Goal: Transaction & Acquisition: Obtain resource

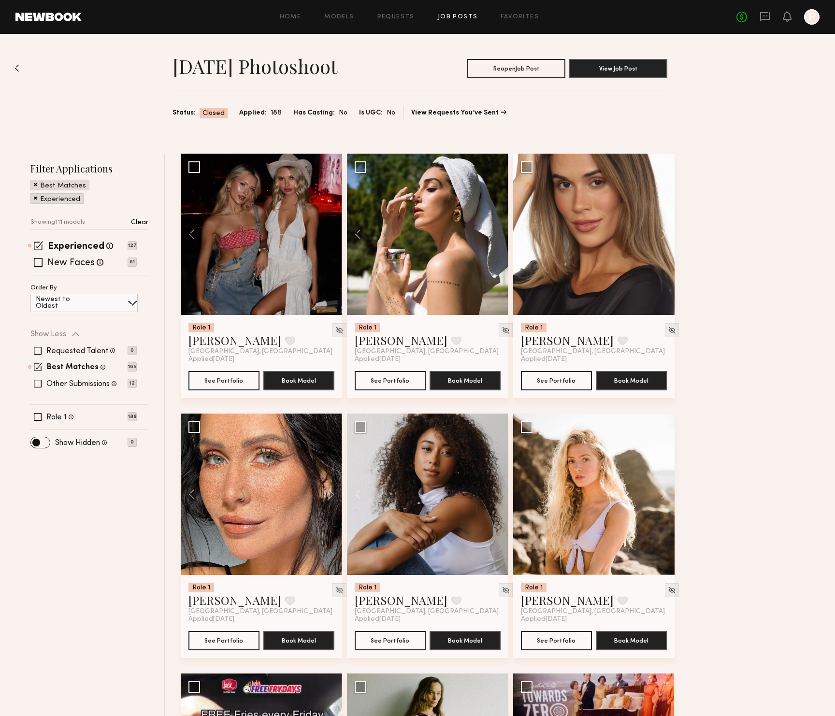
scroll to position [7008, 0]
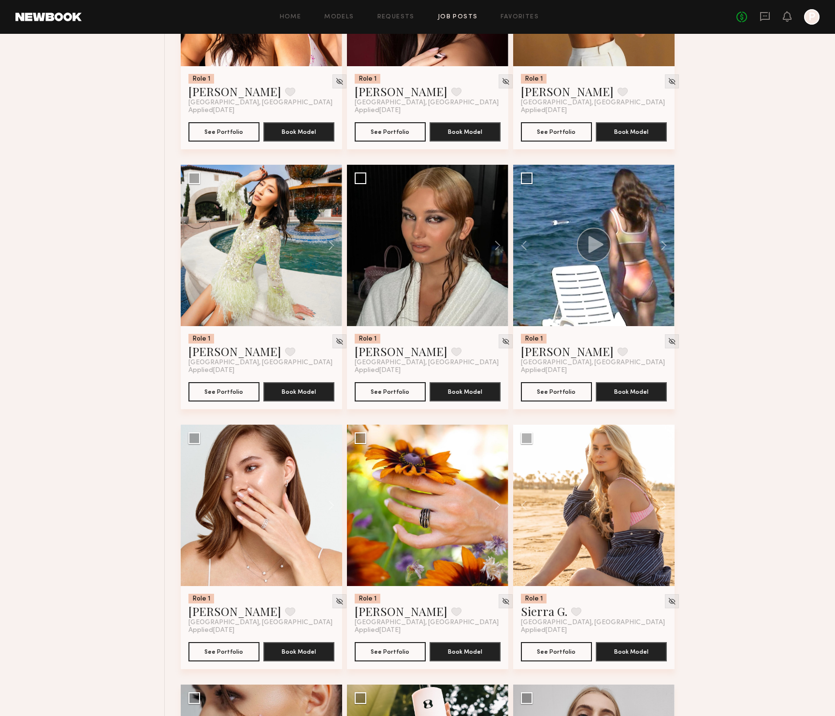
click at [650, 508] on button at bounding box center [659, 505] width 31 height 161
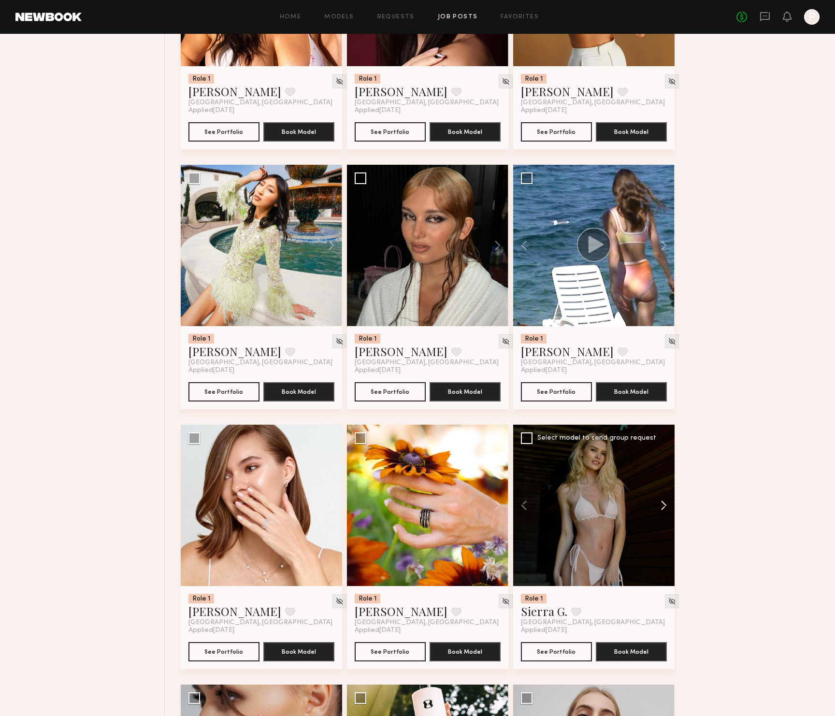
click at [660, 510] on button at bounding box center [659, 505] width 31 height 161
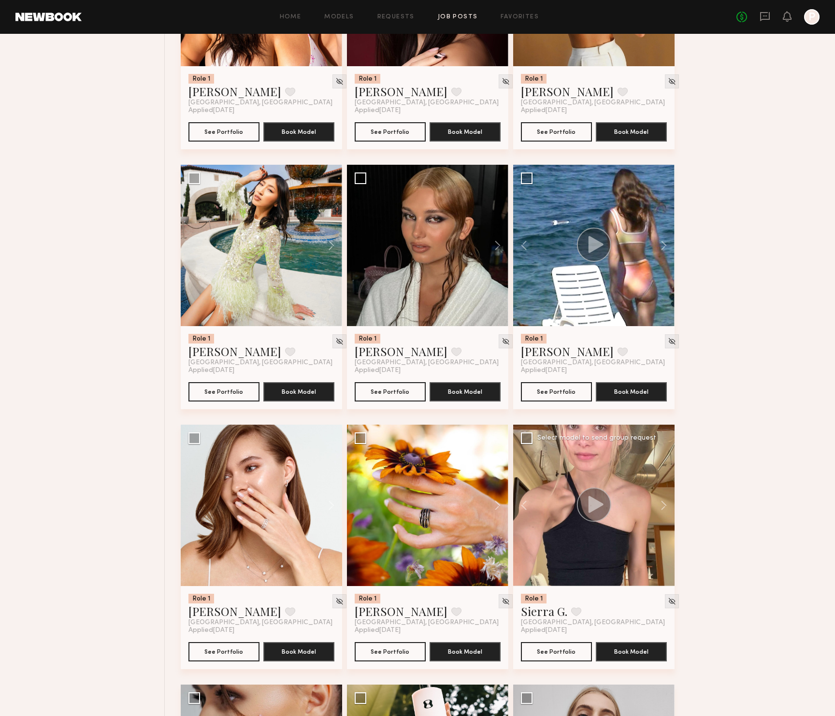
click at [625, 506] on div at bounding box center [593, 505] width 161 height 161
click at [531, 619] on link "Sierra G." at bounding box center [544, 611] width 46 height 15
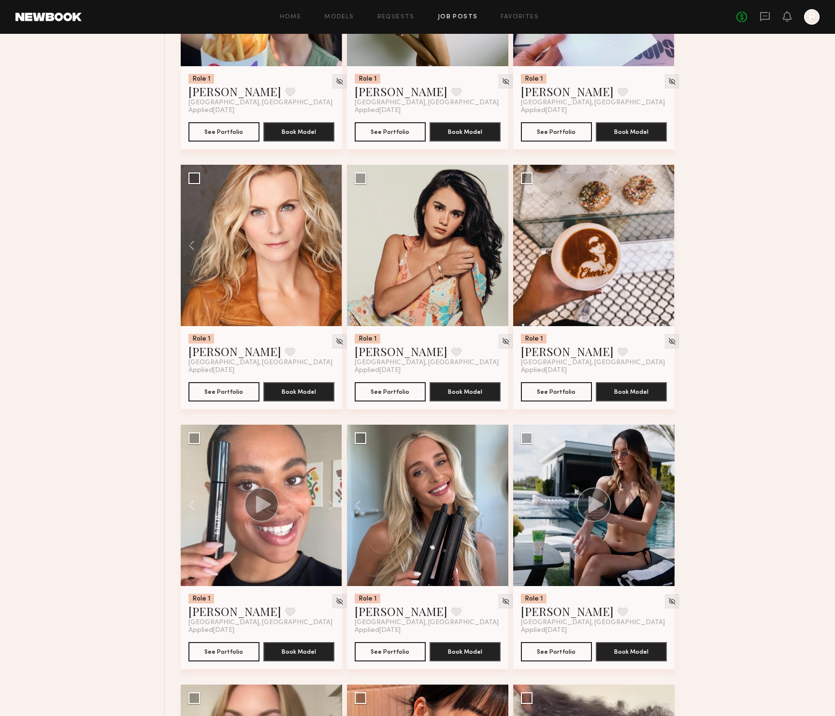
scroll to position [0, 0]
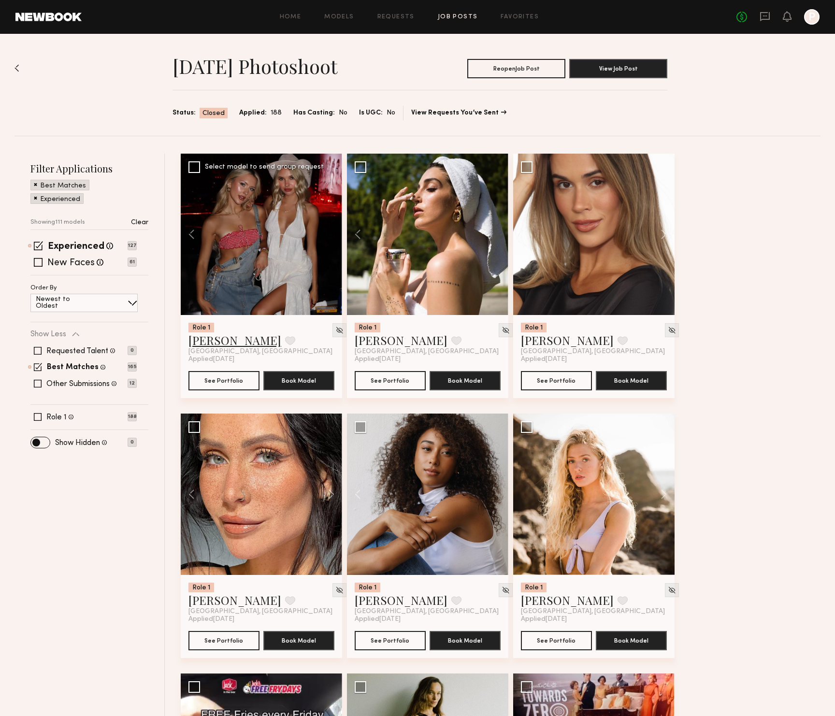
click at [228, 343] on link "Weronika R." at bounding box center [234, 339] width 93 height 15
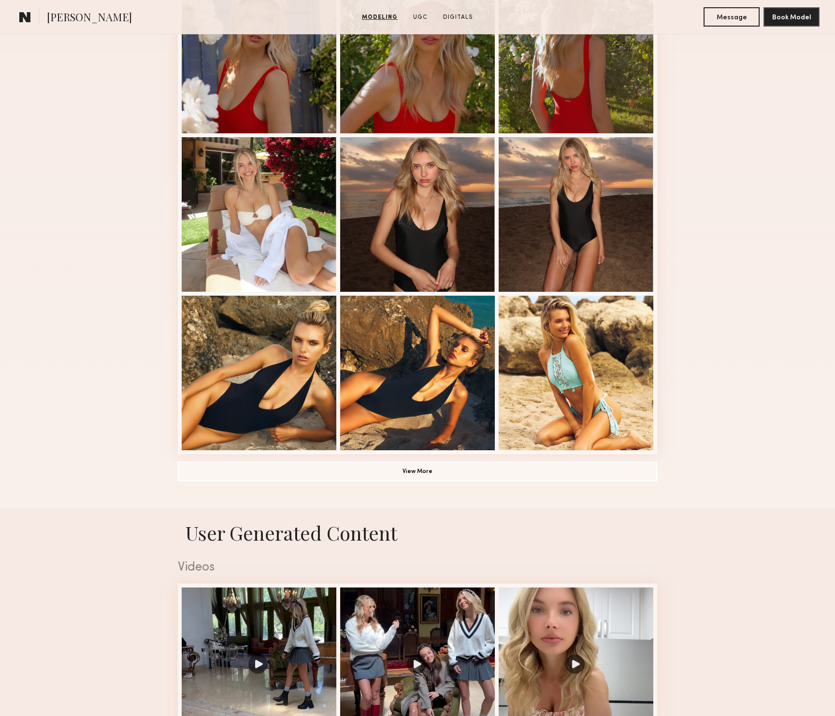
scroll to position [471, 0]
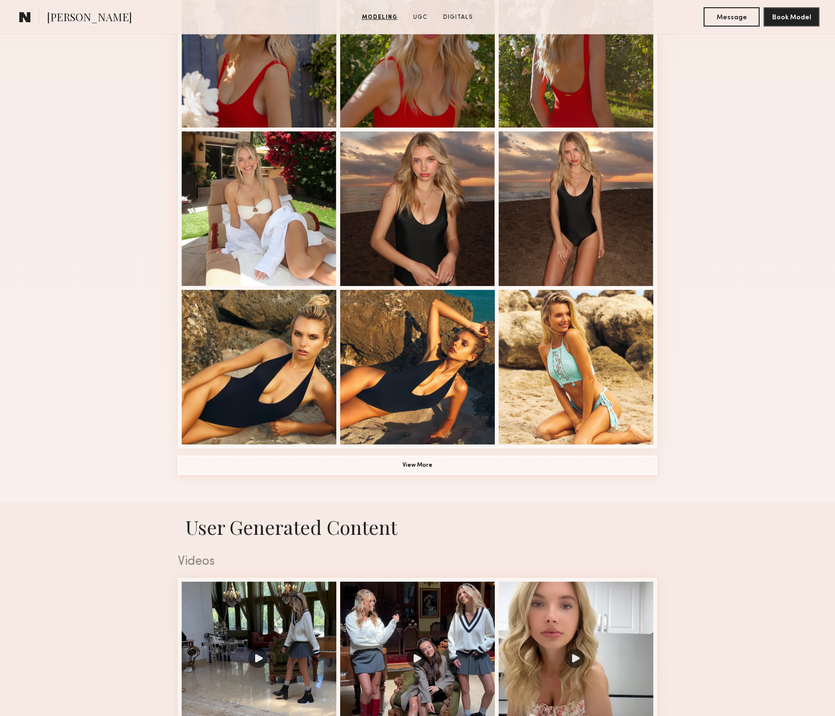
click at [412, 460] on button "View More" at bounding box center [417, 465] width 479 height 19
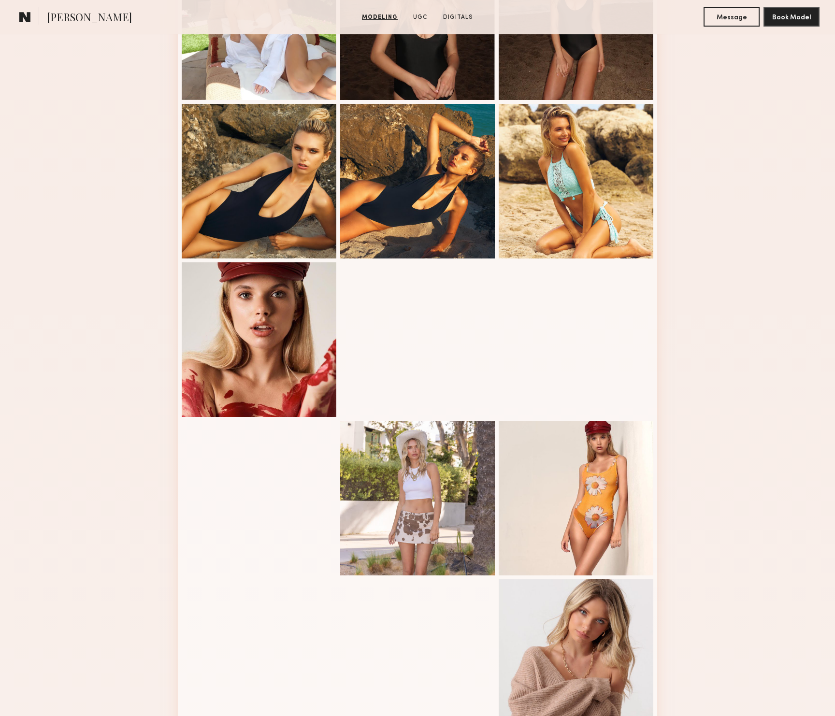
scroll to position [659, 0]
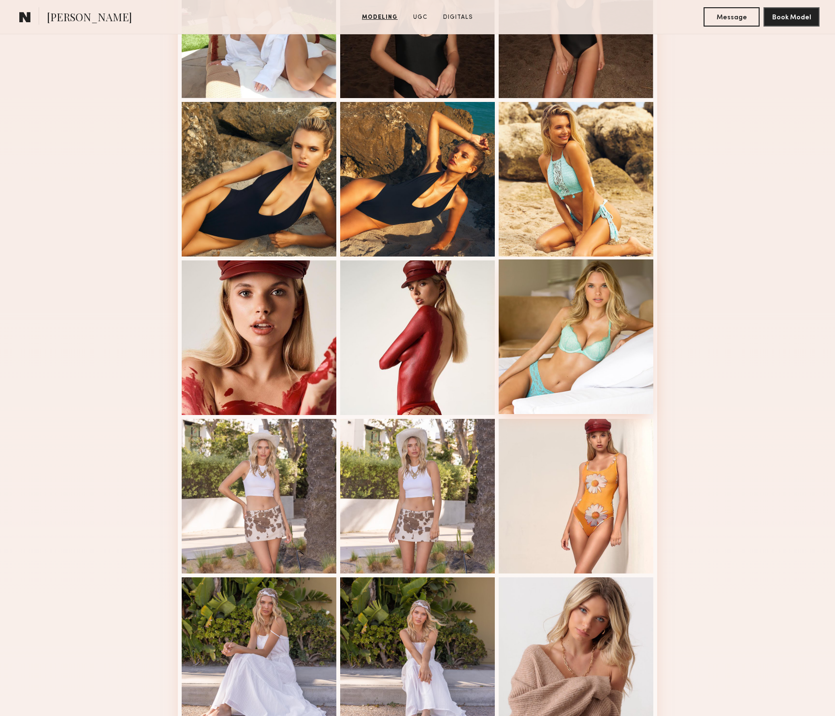
click at [585, 350] on div at bounding box center [576, 336] width 155 height 155
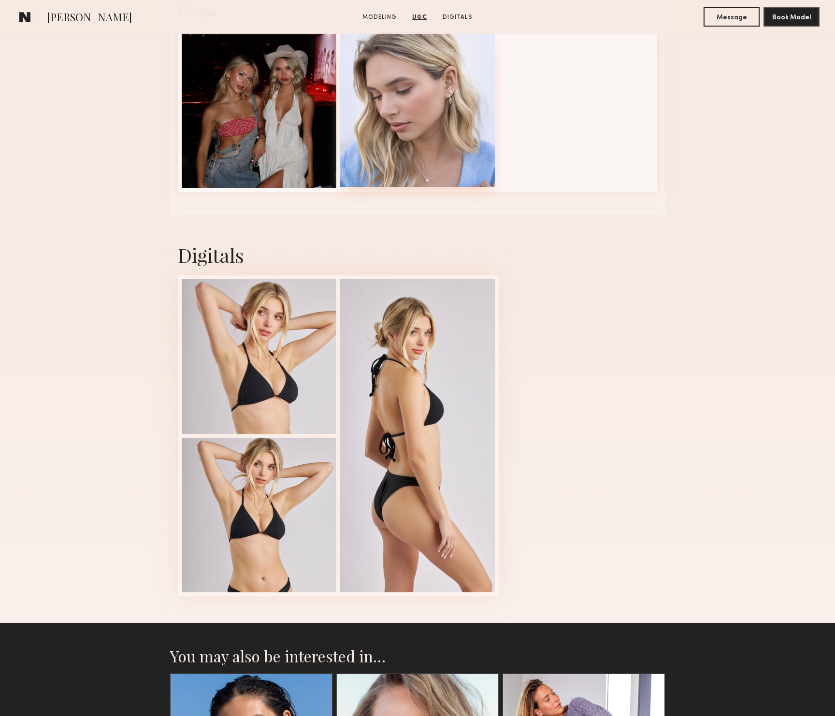
scroll to position [2000, 0]
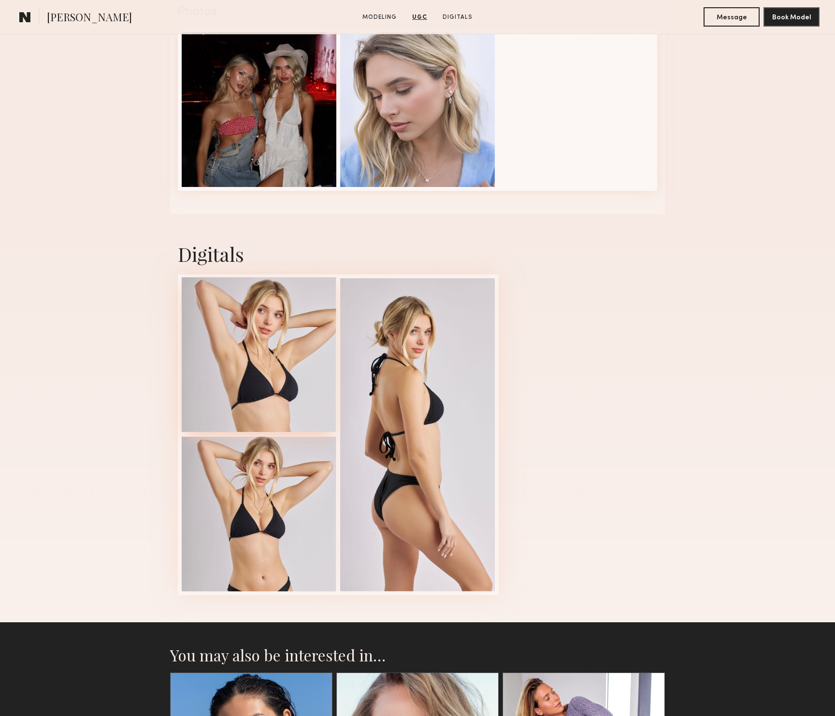
click at [322, 363] on div at bounding box center [259, 354] width 155 height 155
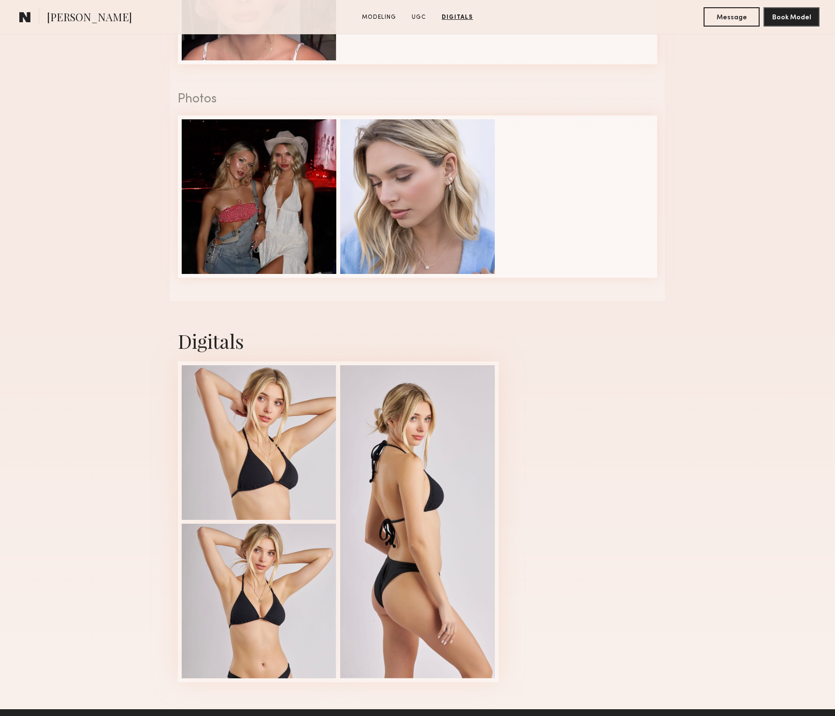
scroll to position [1870, 0]
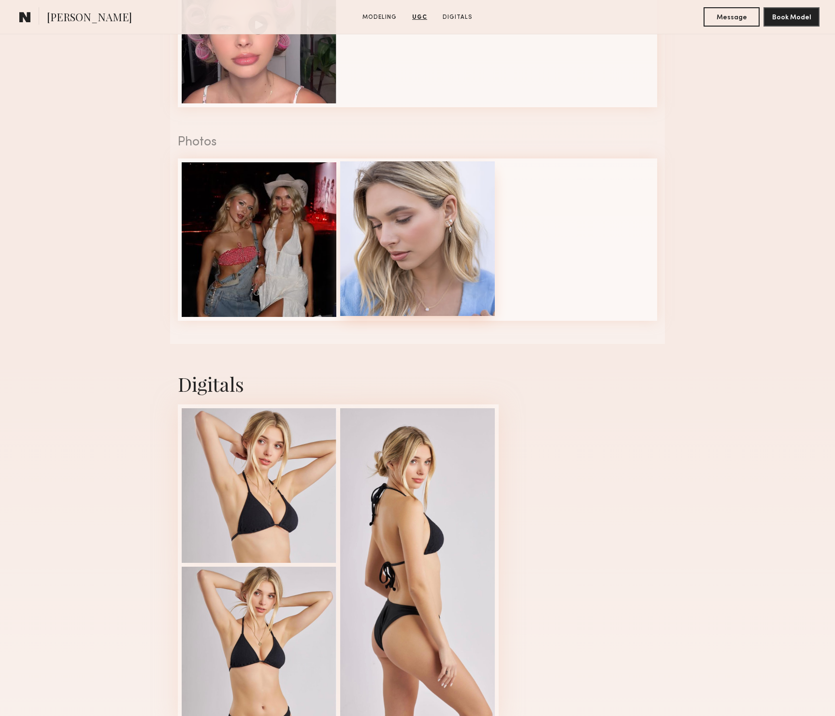
click at [416, 265] on div at bounding box center [417, 238] width 155 height 155
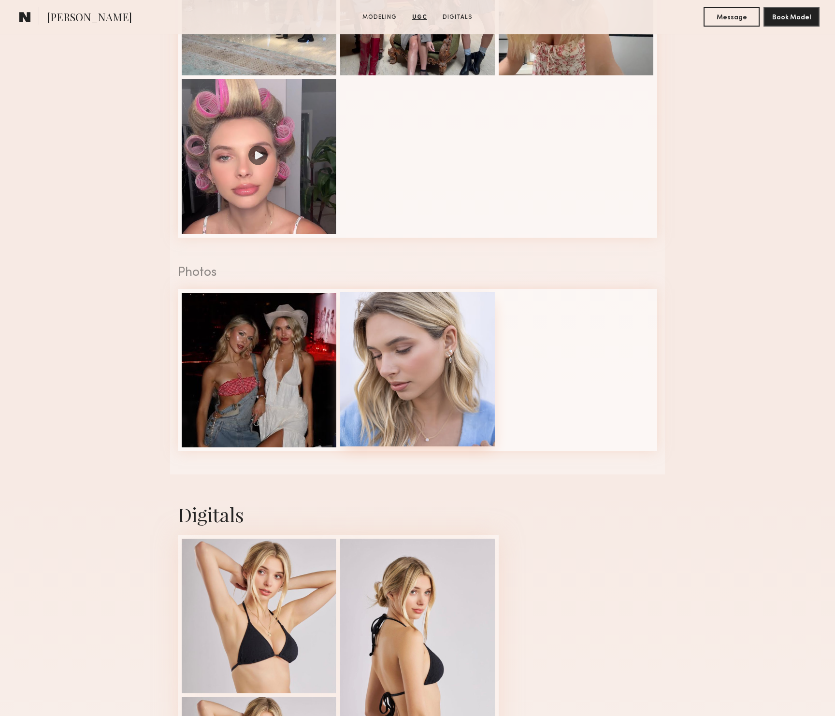
click at [420, 383] on div at bounding box center [417, 369] width 155 height 155
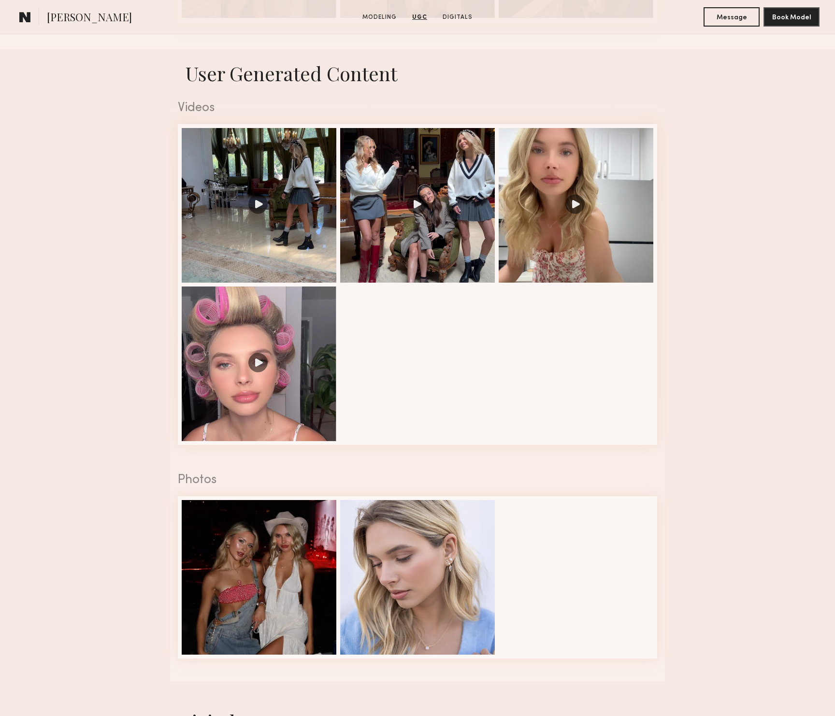
scroll to position [1460, 0]
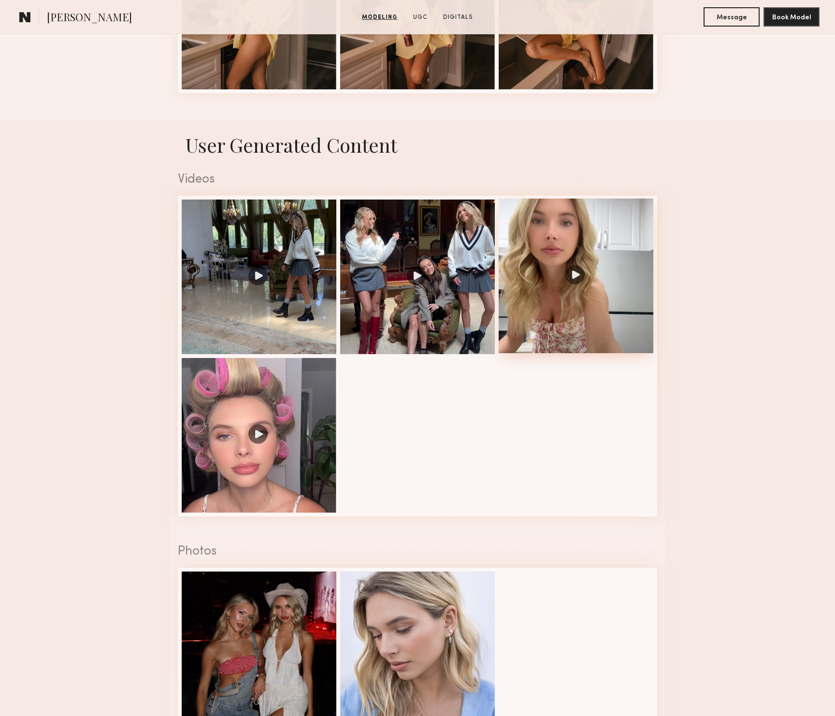
click at [580, 248] on div at bounding box center [576, 276] width 155 height 155
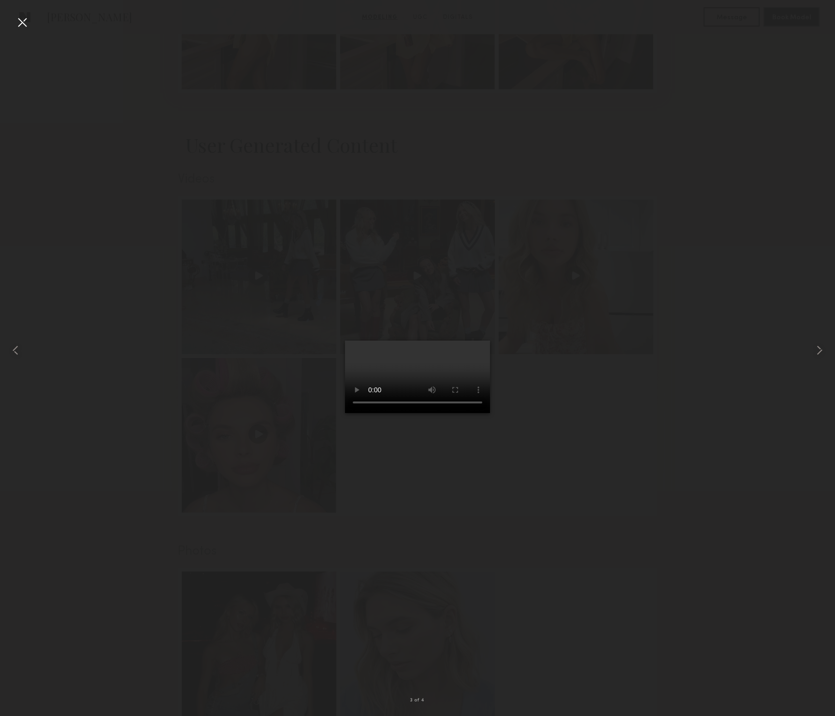
click at [644, 231] on div at bounding box center [417, 350] width 835 height 670
click at [27, 17] on div at bounding box center [21, 21] width 15 height 15
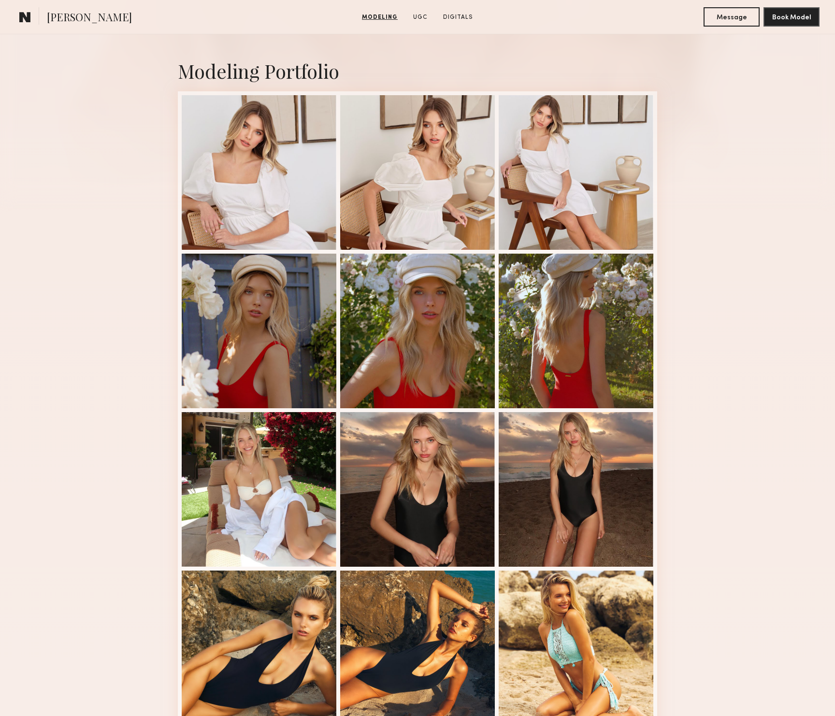
scroll to position [0, 0]
